Goal: Information Seeking & Learning: Understand process/instructions

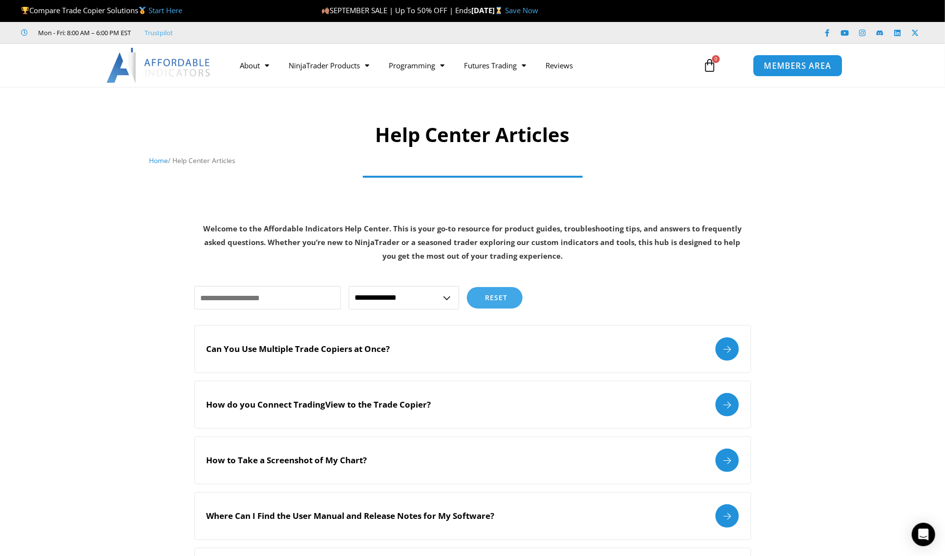
click at [799, 68] on span "MEMBERS AREA" at bounding box center [797, 66] width 67 height 8
click at [307, 130] on h1 "Help Center Articles" at bounding box center [472, 134] width 647 height 27
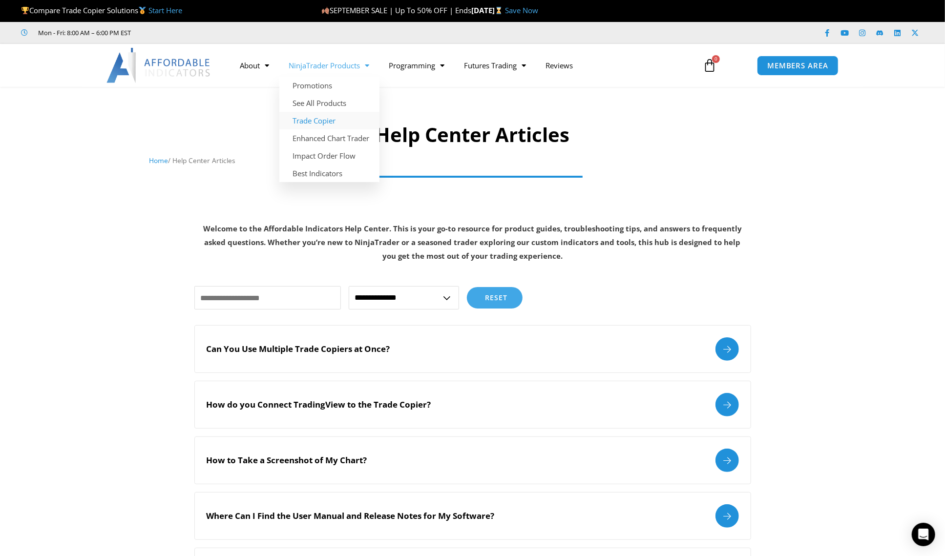
click at [322, 123] on link "Trade Copier" at bounding box center [329, 121] width 100 height 18
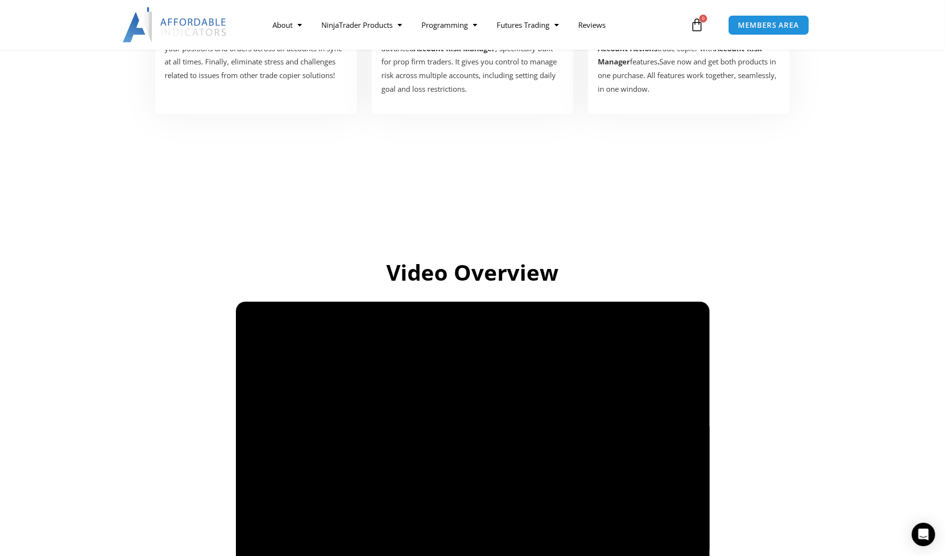
scroll to position [391, 0]
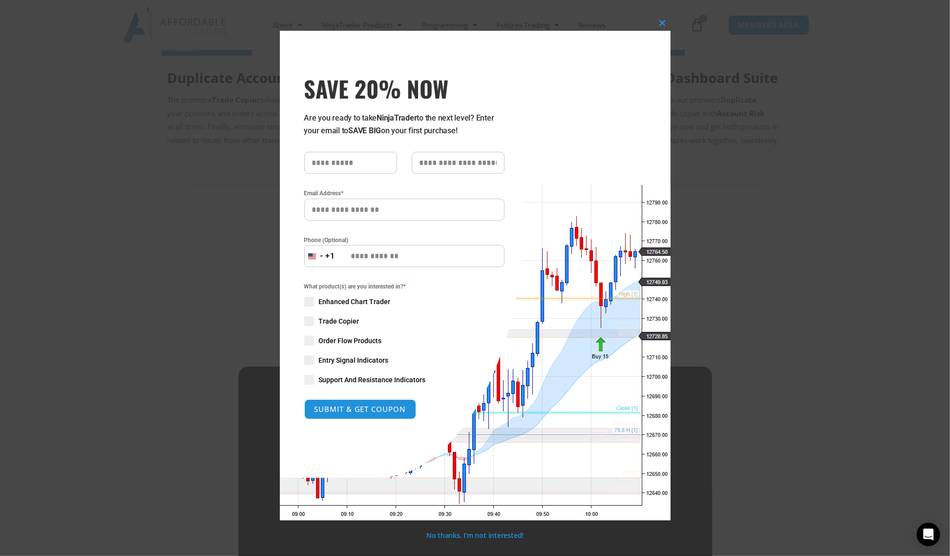
click at [768, 389] on div "Close this module SAVE 20% NOW Are you ready to take NinjaTrader to the next le…" at bounding box center [475, 278] width 950 height 556
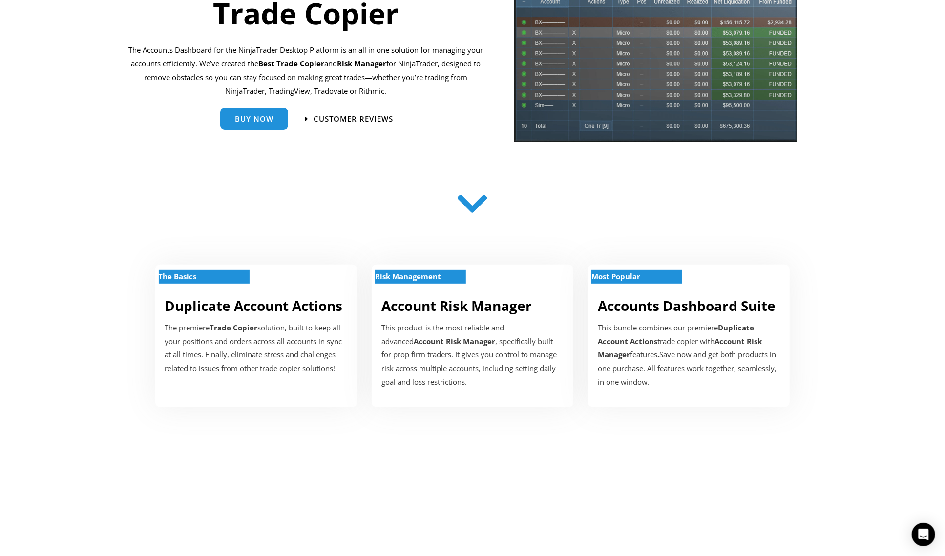
scroll to position [0, 0]
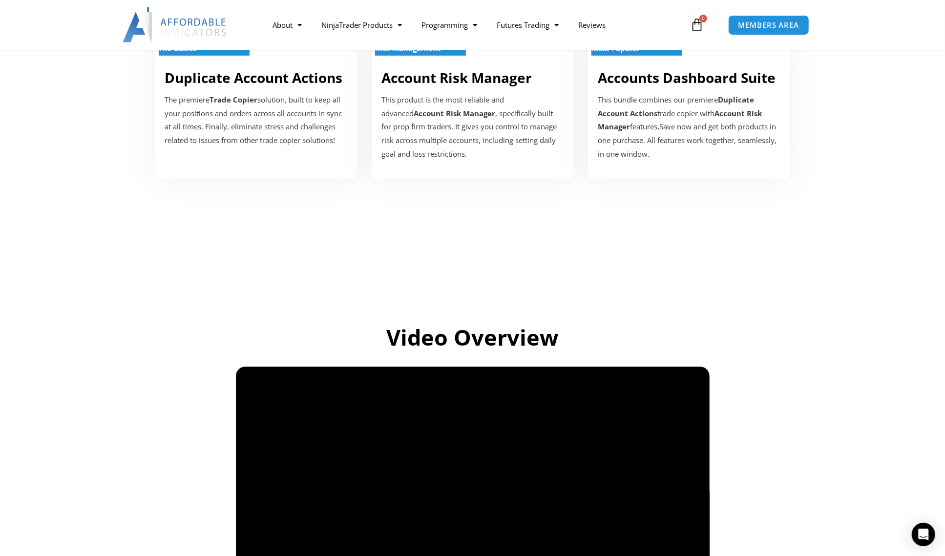
scroll to position [358, 0]
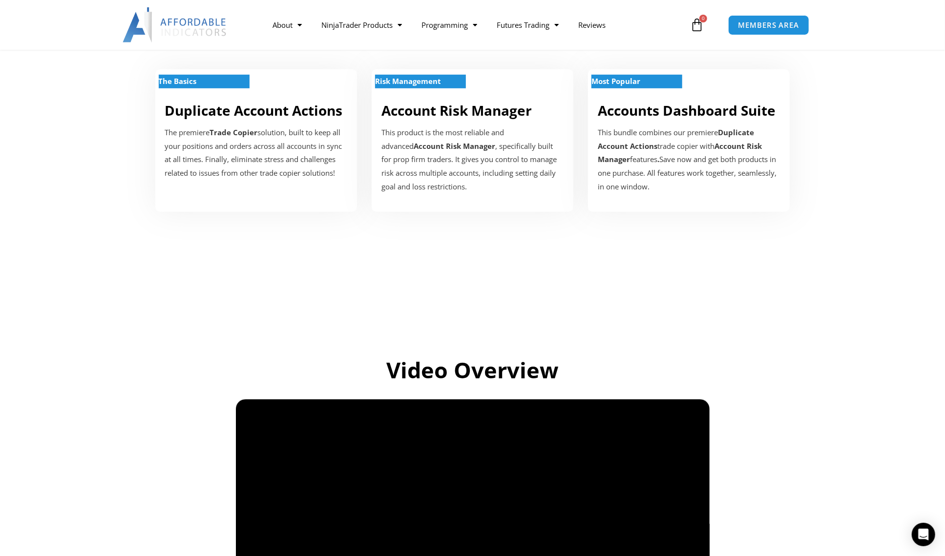
click at [776, 226] on div "The Basics Duplicate Account Actions The premiere Trade Copier solution, built …" at bounding box center [472, 130] width 659 height 191
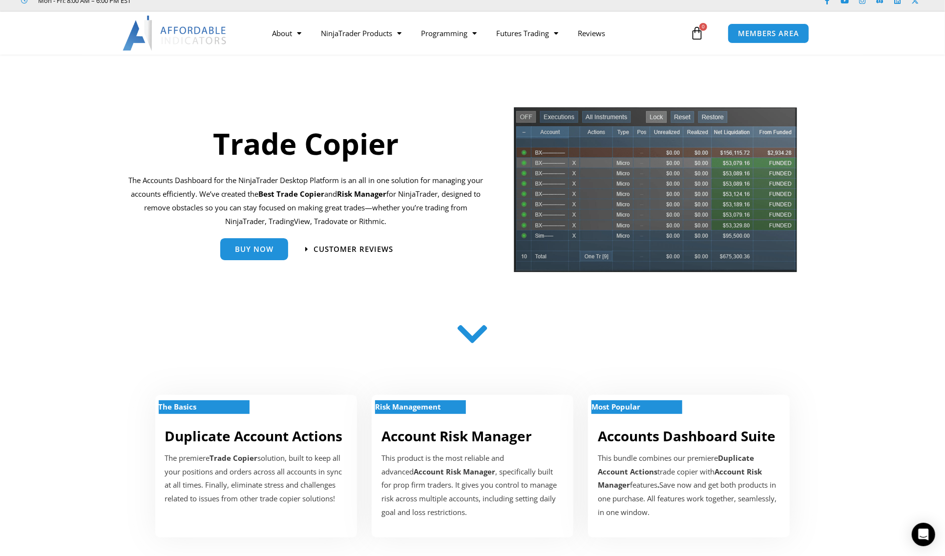
scroll to position [0, 0]
